Goal: Information Seeking & Learning: Learn about a topic

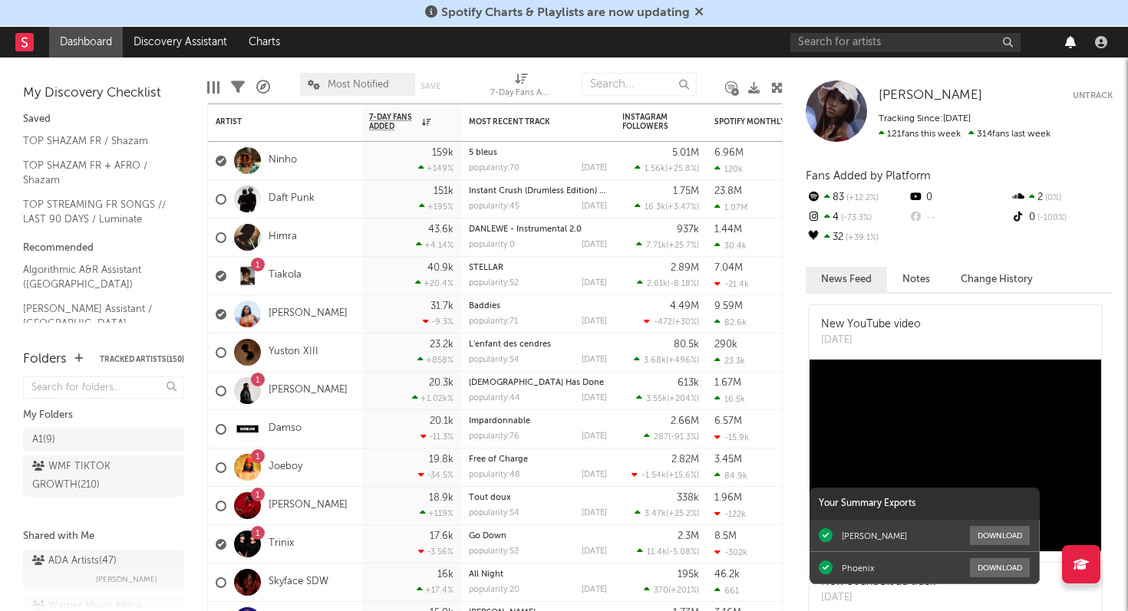
click at [1067, 45] on icon "button" at bounding box center [1070, 42] width 11 height 12
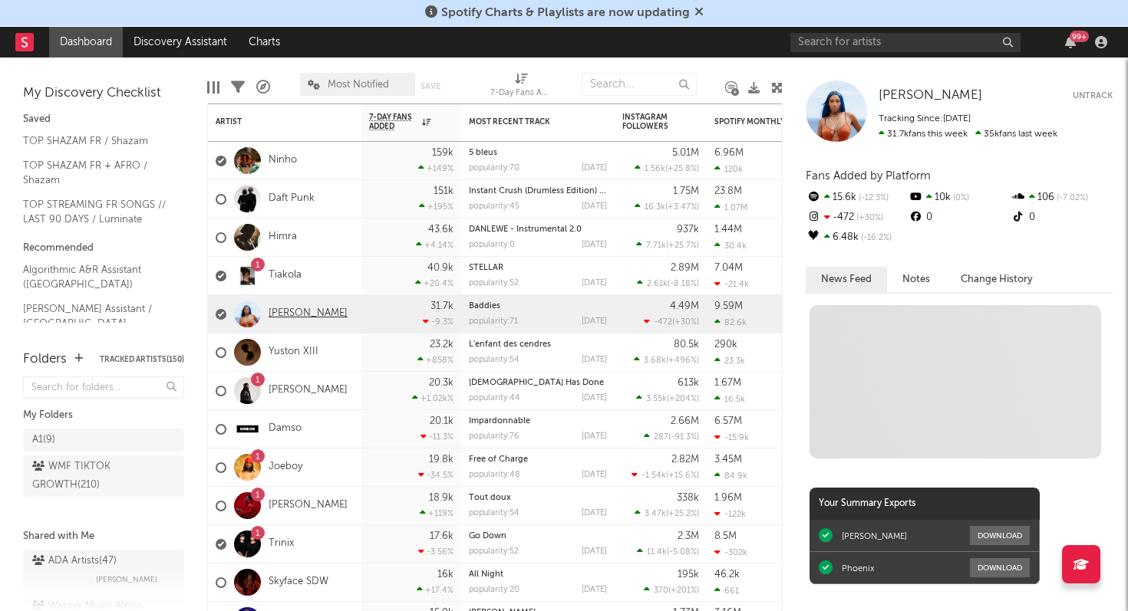
click at [318, 314] on link "[PERSON_NAME]" at bounding box center [307, 314] width 79 height 13
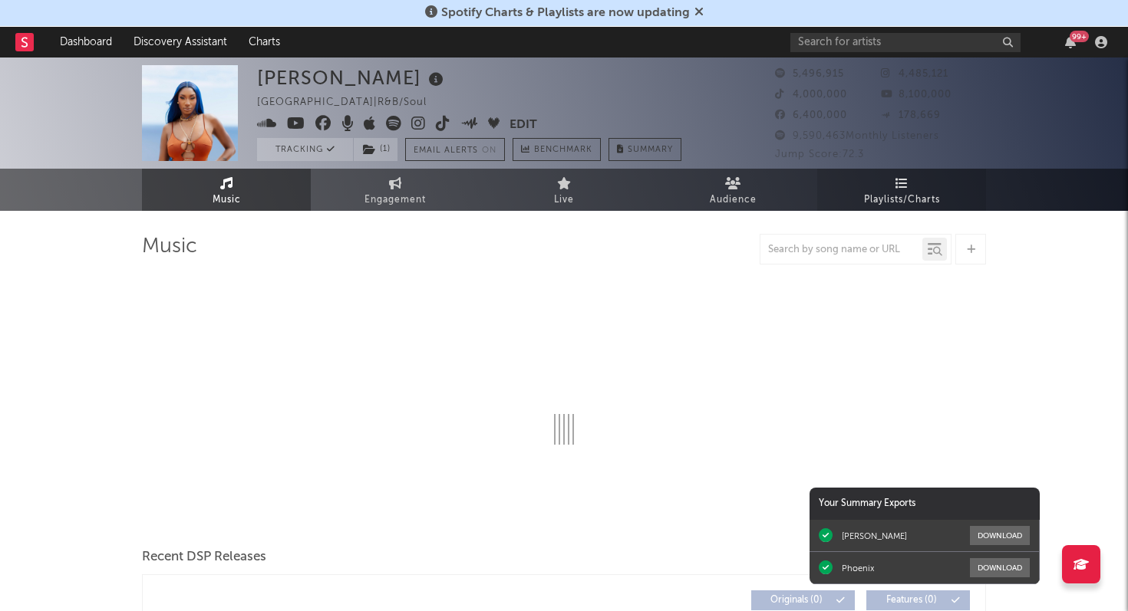
click at [894, 187] on link "Playlists/Charts" at bounding box center [901, 190] width 169 height 42
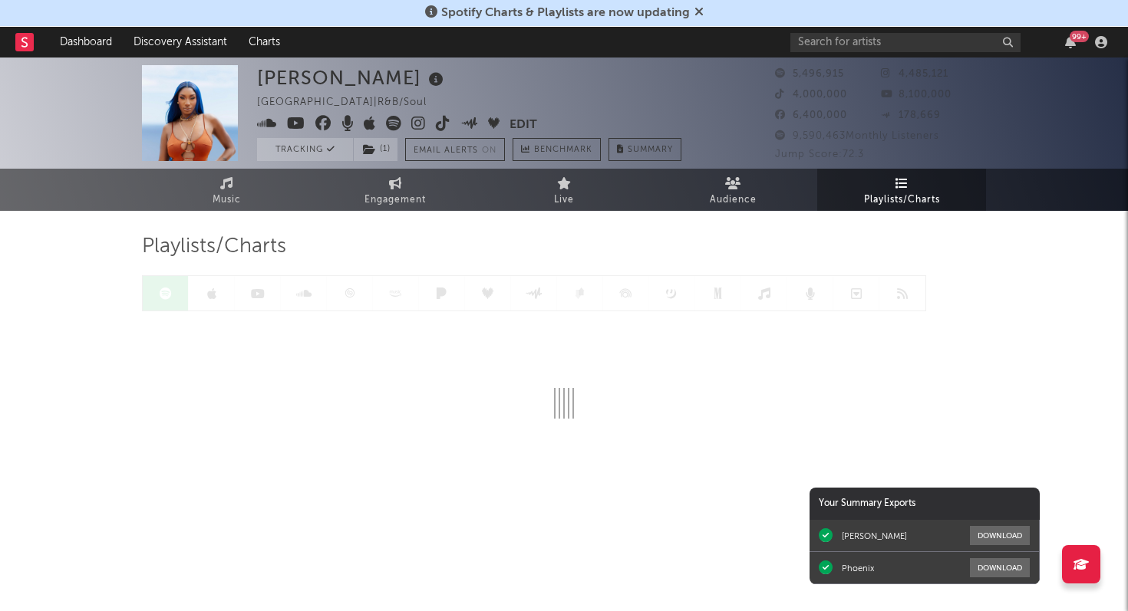
click at [350, 286] on div at bounding box center [534, 293] width 784 height 36
click at [350, 295] on icon at bounding box center [350, 294] width 12 height 12
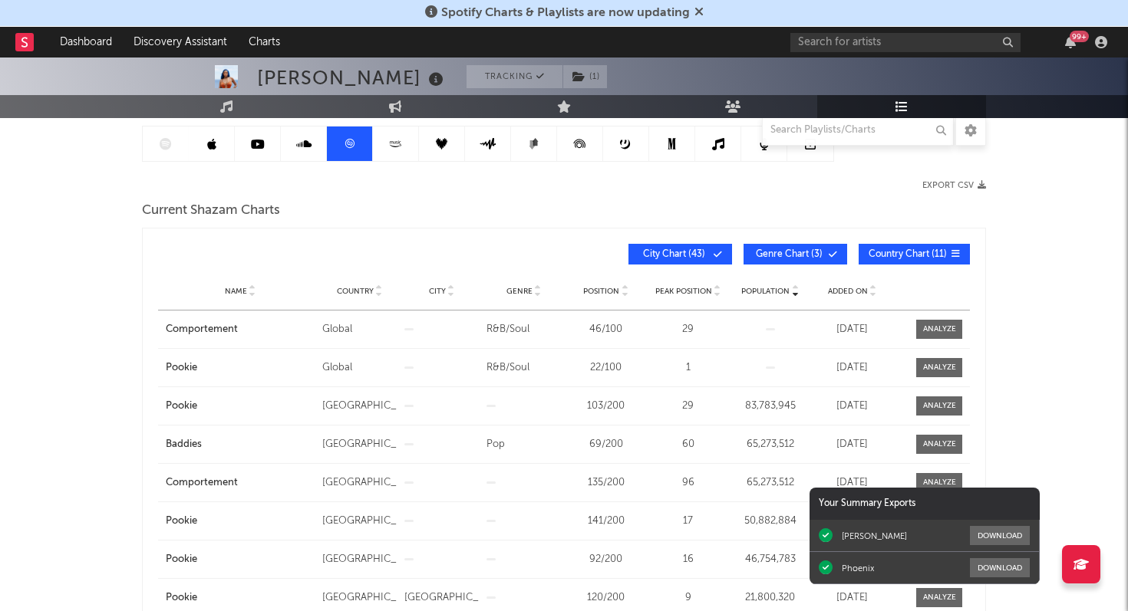
scroll to position [153, 0]
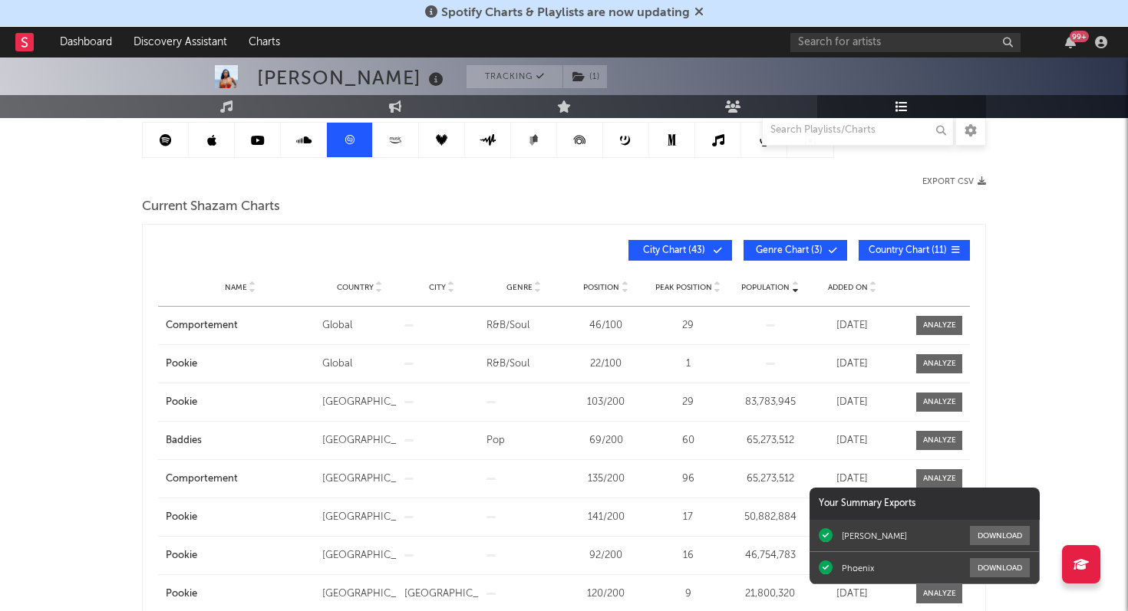
click at [843, 285] on span "Added On" at bounding box center [848, 287] width 40 height 9
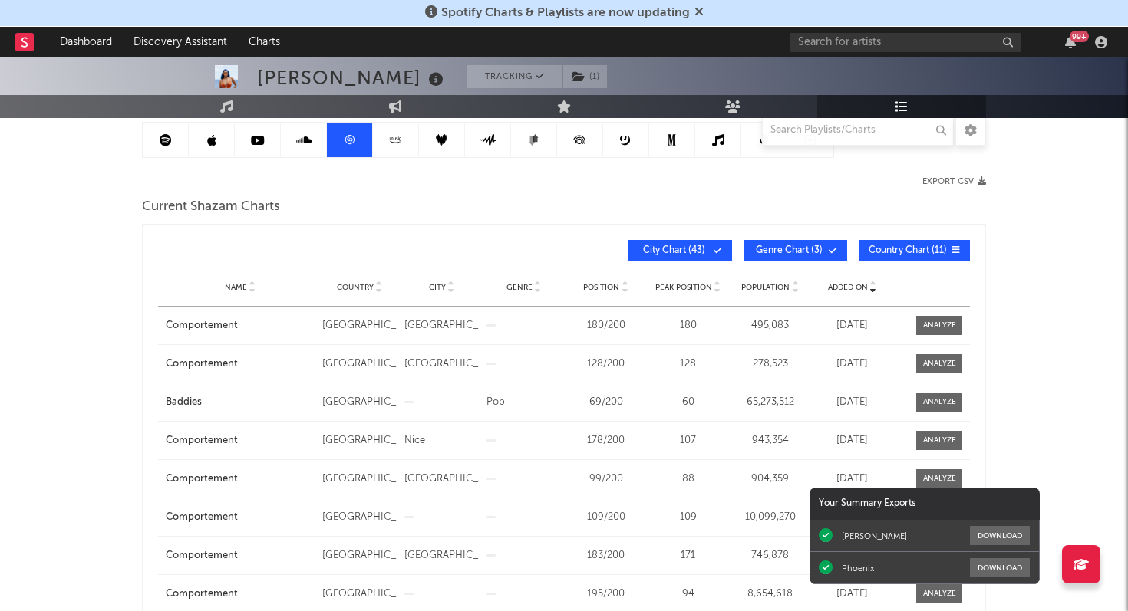
click at [843, 285] on span "Added On" at bounding box center [848, 287] width 40 height 9
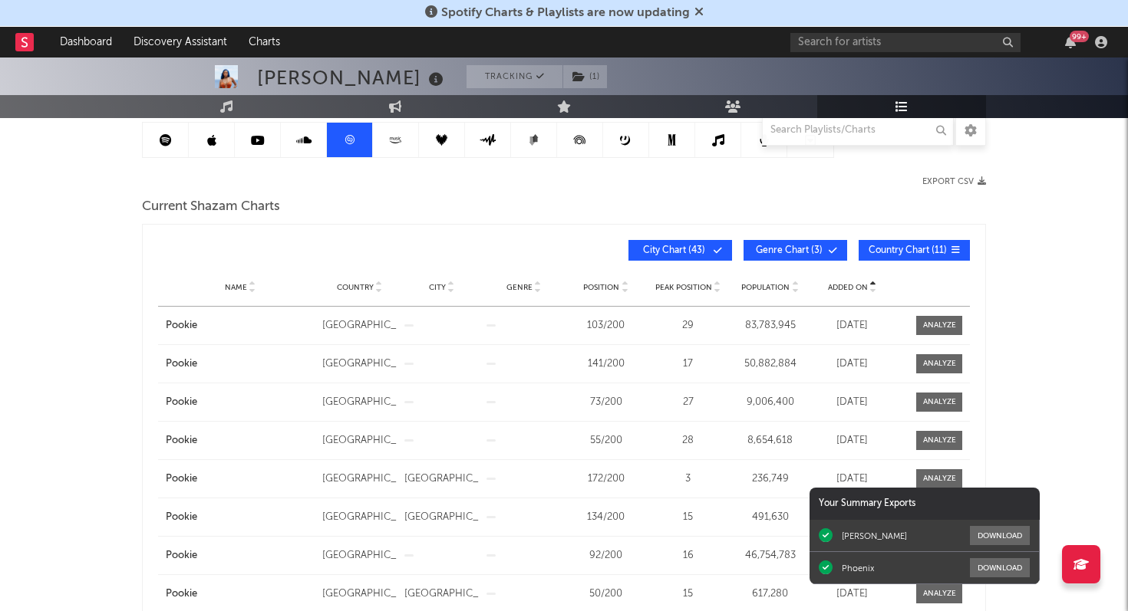
click at [843, 285] on span "Added On" at bounding box center [848, 287] width 40 height 9
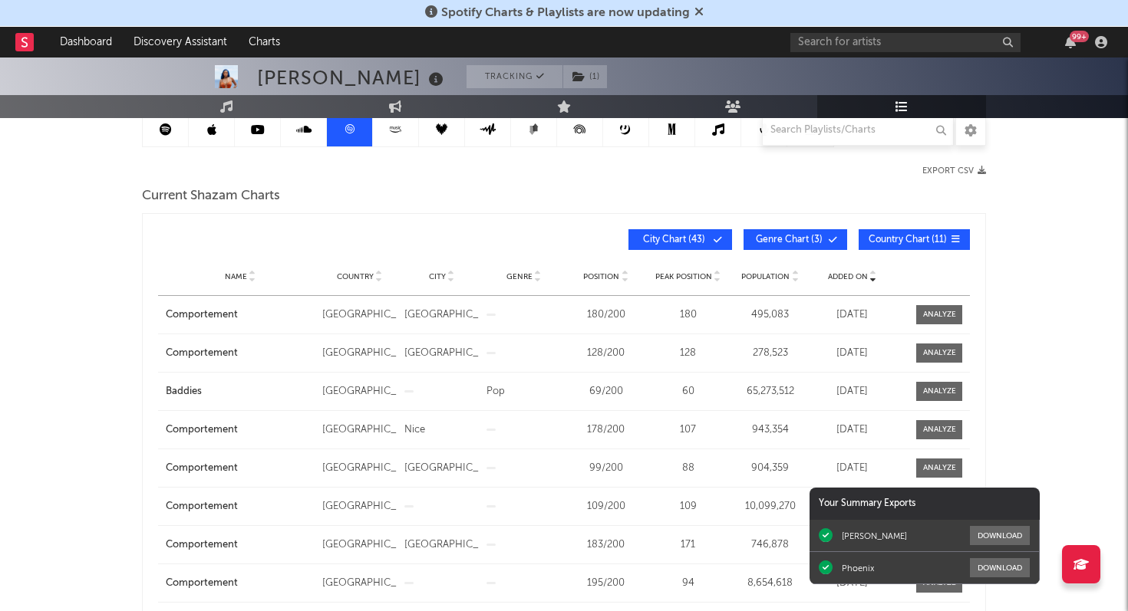
scroll to position [165, 0]
click at [704, 238] on span "City Chart ( 43 )" at bounding box center [673, 239] width 71 height 9
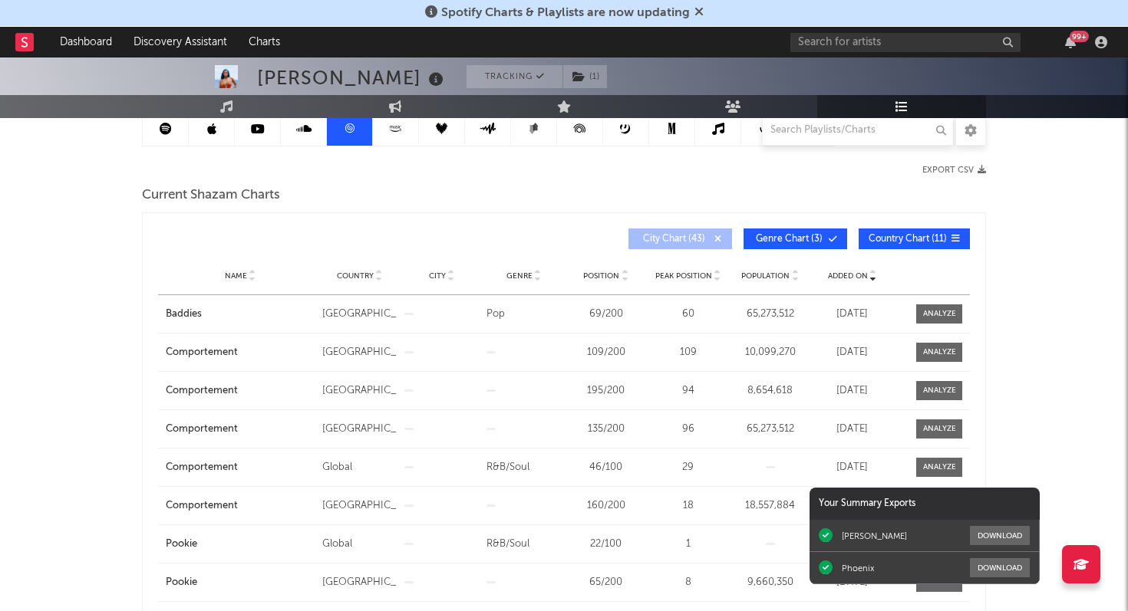
click at [769, 235] on span "Genre Chart ( 3 )" at bounding box center [788, 239] width 71 height 9
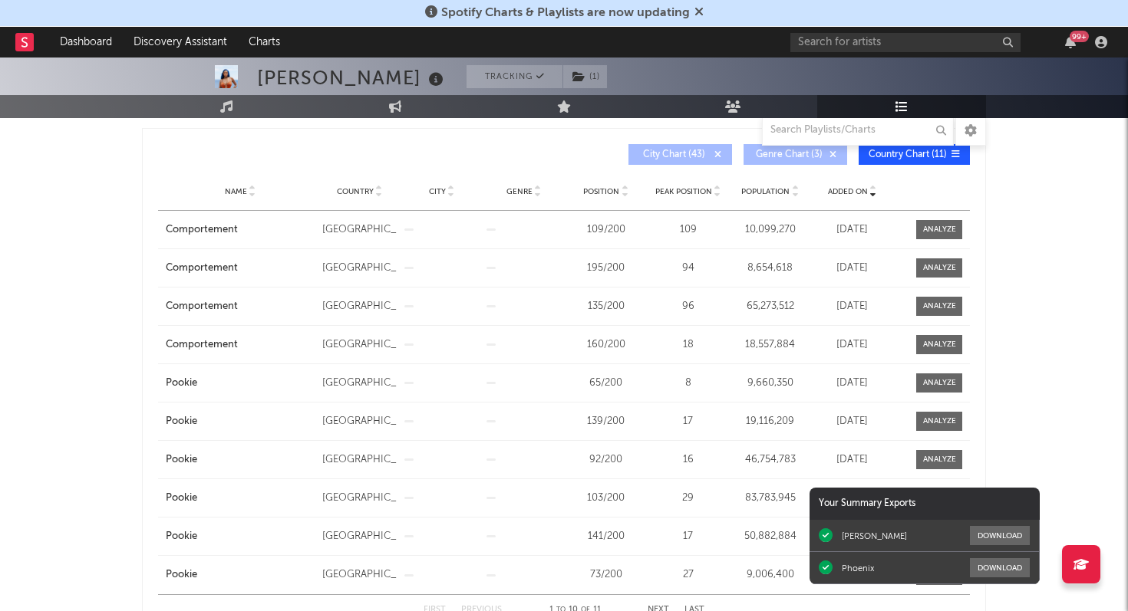
scroll to position [229, 0]
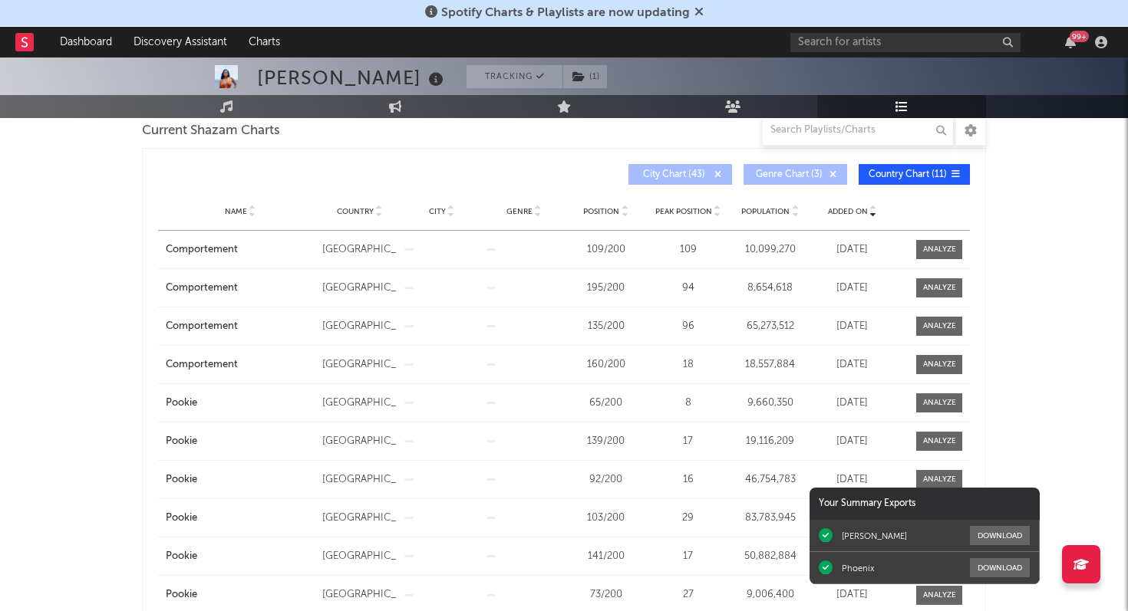
click at [614, 209] on span "Position" at bounding box center [601, 211] width 36 height 9
click at [821, 138] on input "text" at bounding box center [858, 130] width 192 height 31
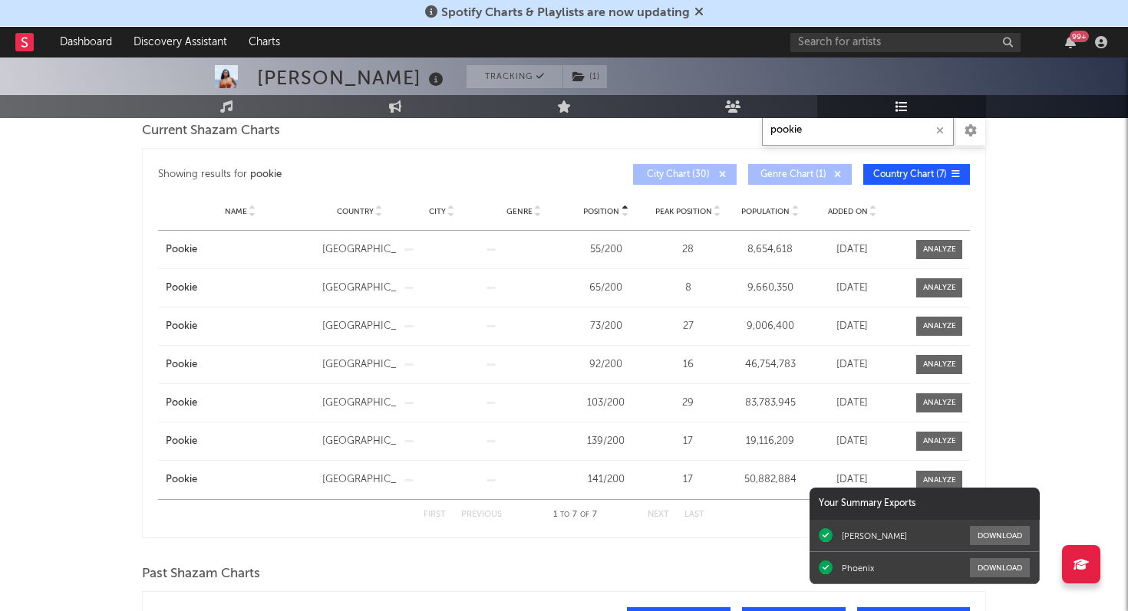
type input "pookie"
click at [608, 211] on span "Position" at bounding box center [601, 211] width 36 height 9
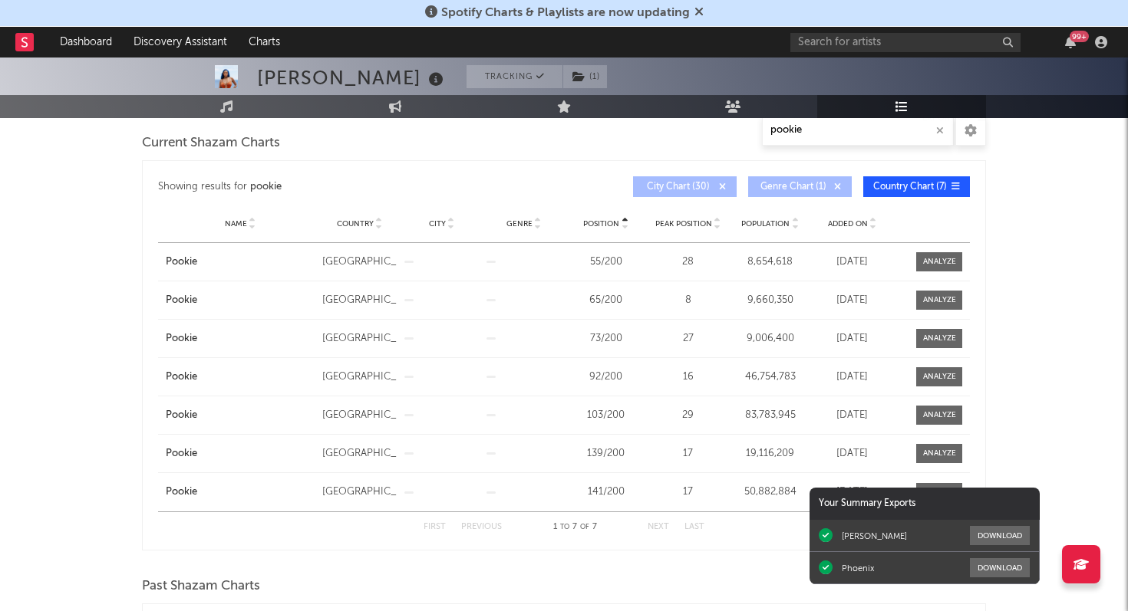
scroll to position [216, 0]
click at [923, 377] on div at bounding box center [939, 378] width 33 height 12
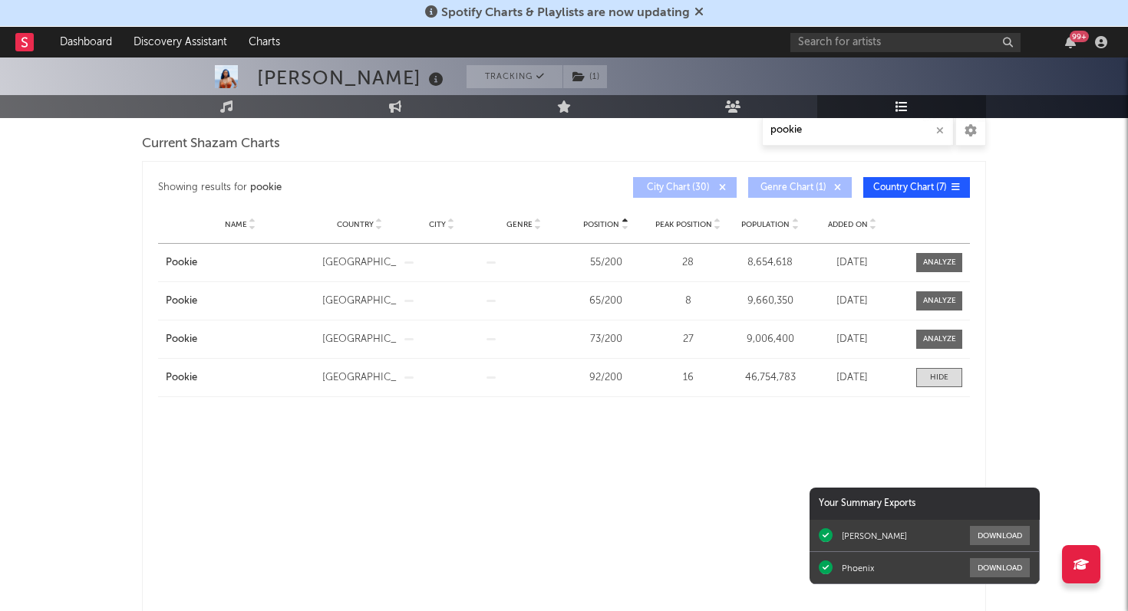
select select "All"
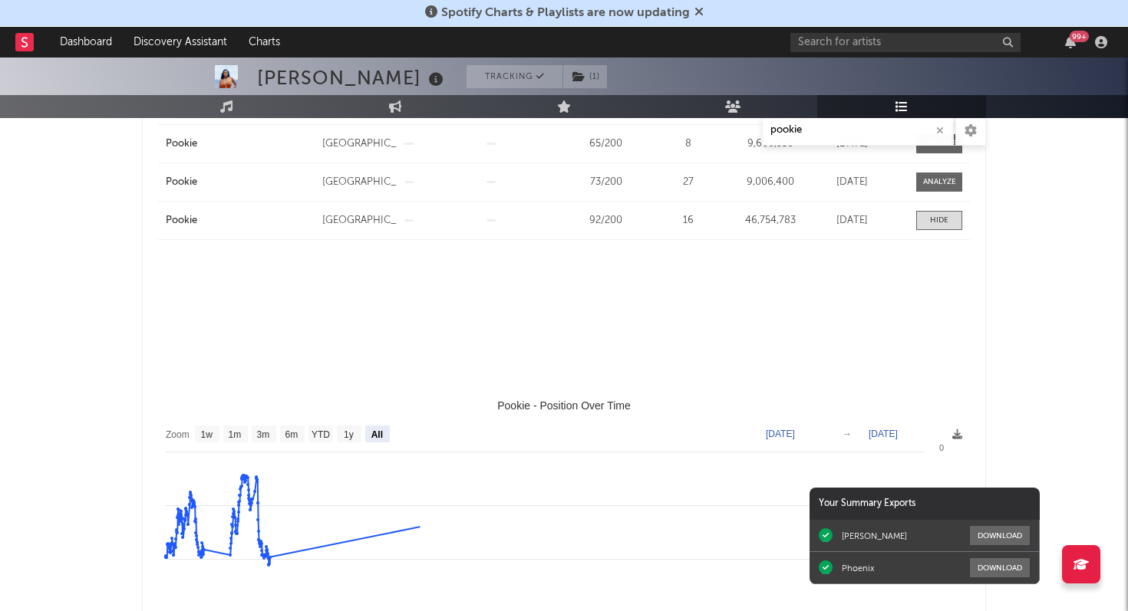
select select "3m"
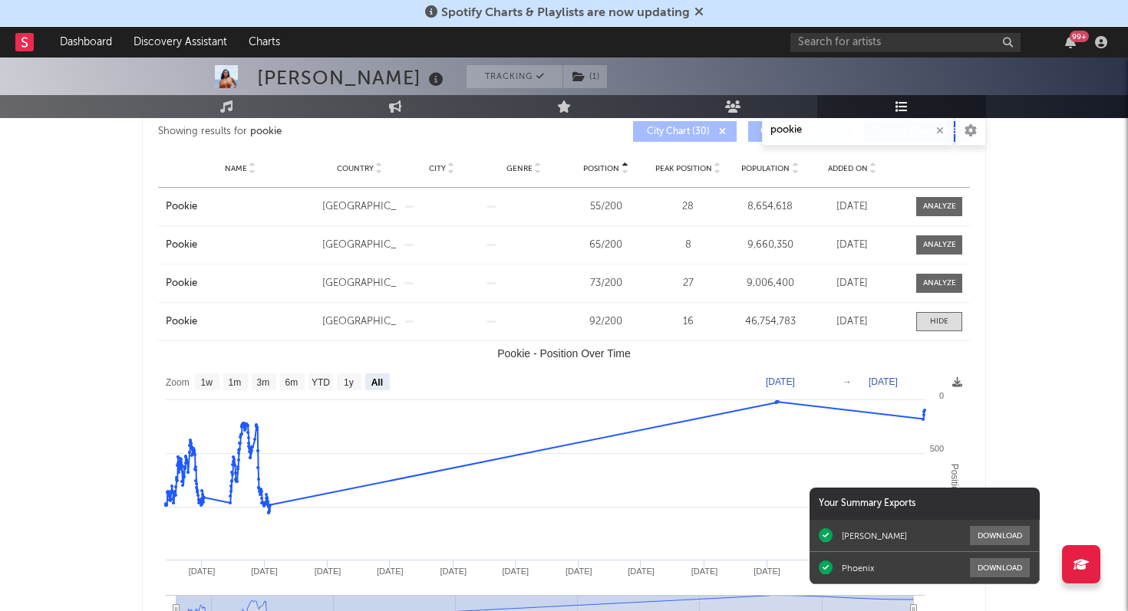
scroll to position [274, 0]
click at [931, 317] on div at bounding box center [939, 320] width 18 height 12
